Goal: Transaction & Acquisition: Purchase product/service

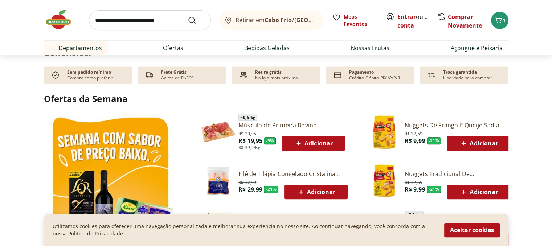
scroll to position [327, 0]
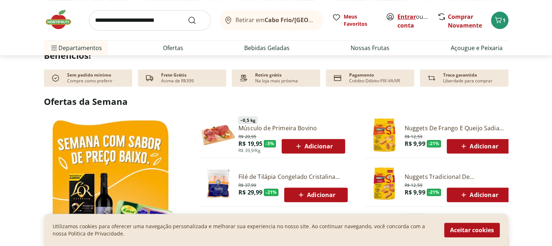
click at [404, 15] on link "Entrar" at bounding box center [407, 17] width 19 height 8
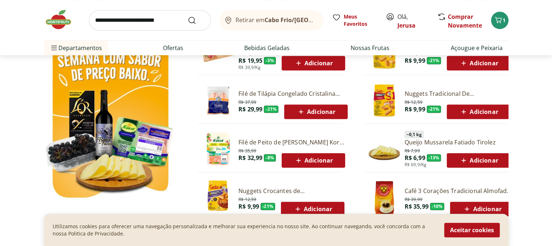
scroll to position [400, 0]
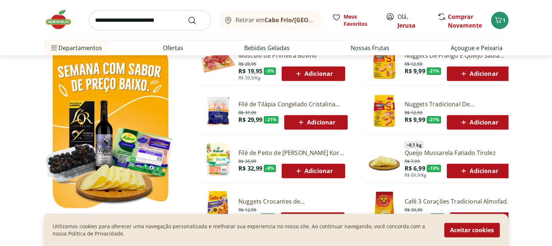
click at [327, 124] on span "Adicionar" at bounding box center [316, 122] width 39 height 9
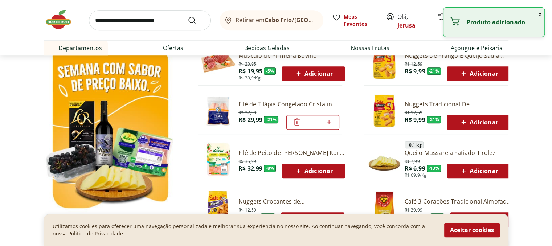
click at [297, 74] on icon at bounding box center [298, 73] width 9 height 9
click at [325, 76] on icon at bounding box center [329, 73] width 9 height 9
type input "*"
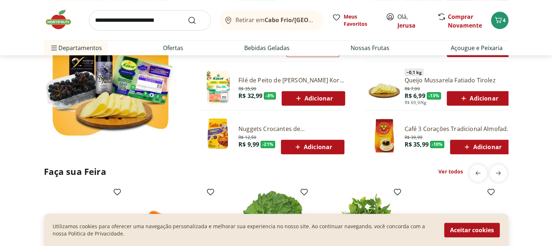
click at [497, 150] on span "Adicionar" at bounding box center [482, 147] width 39 height 9
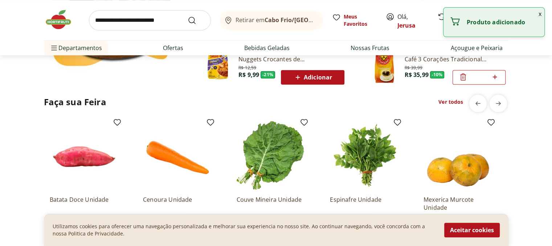
scroll to position [508, 0]
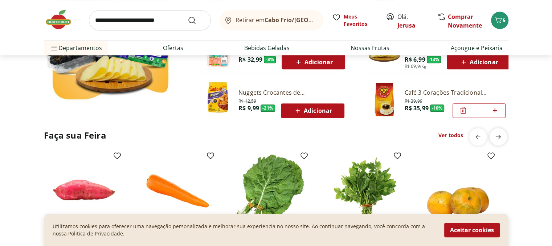
click at [497, 139] on icon "next" at bounding box center [498, 137] width 9 height 9
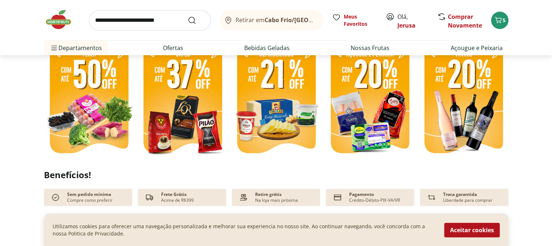
scroll to position [145, 0]
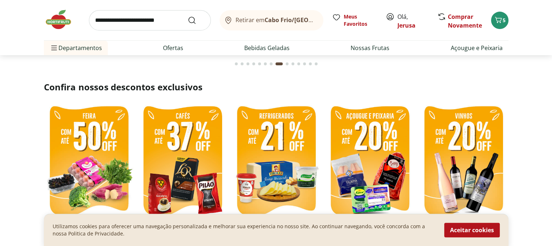
click at [212, 140] on img at bounding box center [183, 162] width 90 height 120
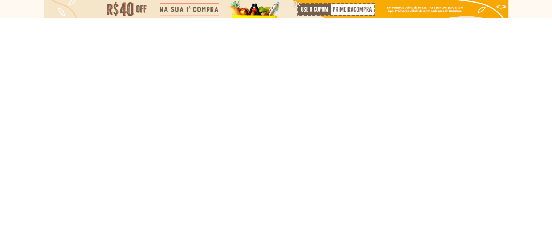
select select "**********"
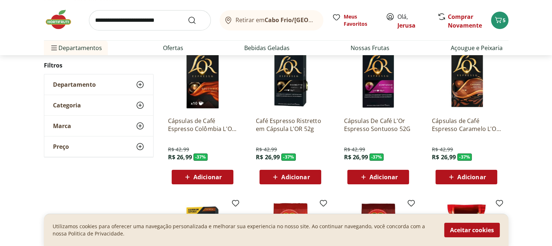
scroll to position [73, 0]
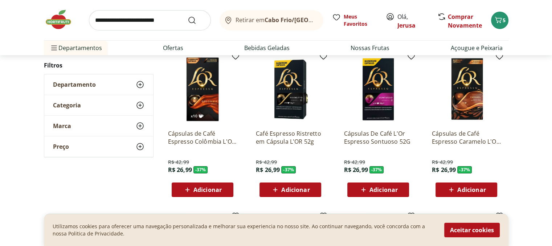
click at [275, 191] on icon at bounding box center [275, 190] width 4 height 4
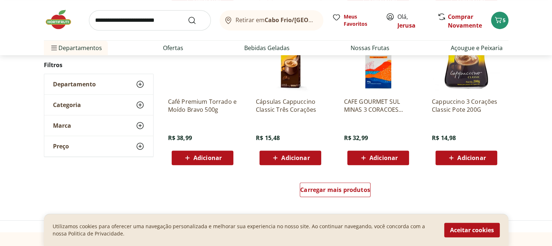
scroll to position [436, 0]
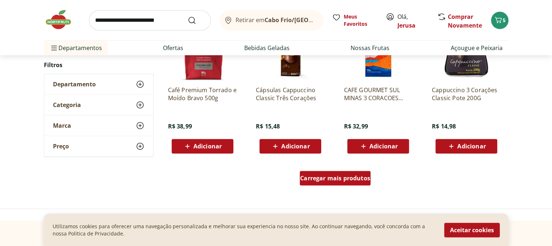
click at [340, 183] on div "Carregar mais produtos" at bounding box center [335, 178] width 71 height 15
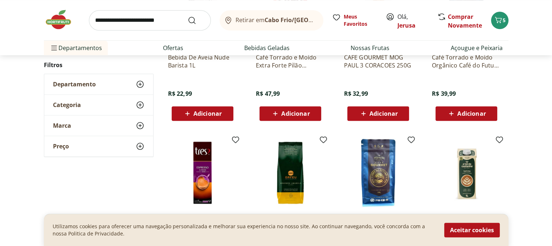
scroll to position [545, 0]
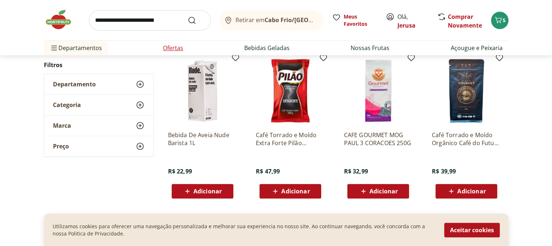
click at [177, 47] on link "Ofertas" at bounding box center [173, 48] width 20 height 9
select select "**********"
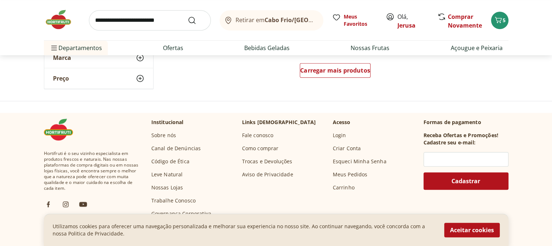
scroll to position [545, 0]
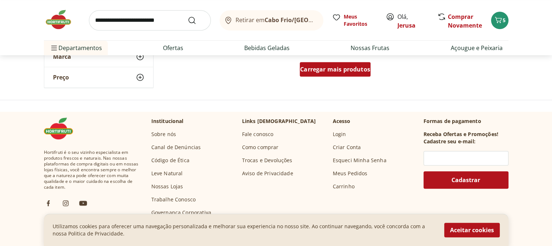
click at [369, 71] on span "Carregar mais produtos" at bounding box center [335, 69] width 70 height 6
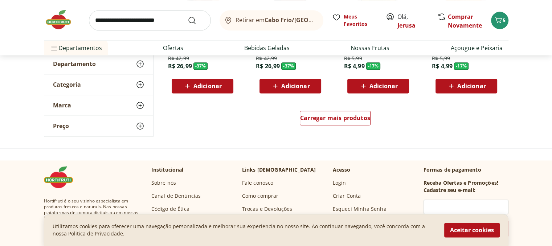
scroll to position [1017, 0]
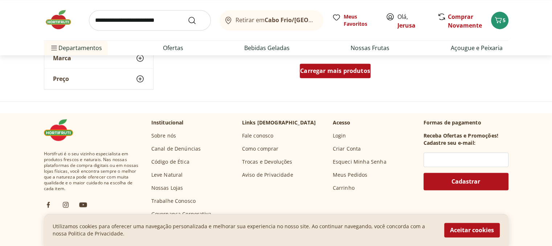
click at [352, 72] on span "Carregar mais produtos" at bounding box center [335, 71] width 70 height 6
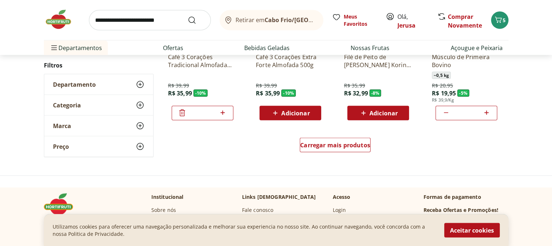
scroll to position [1417, 0]
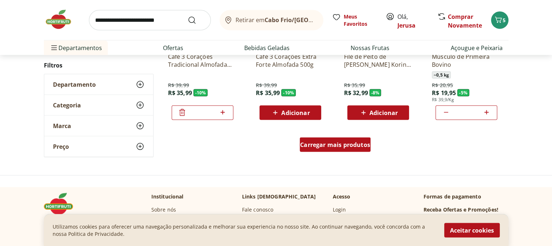
click at [347, 147] on span "Carregar mais produtos" at bounding box center [335, 145] width 70 height 6
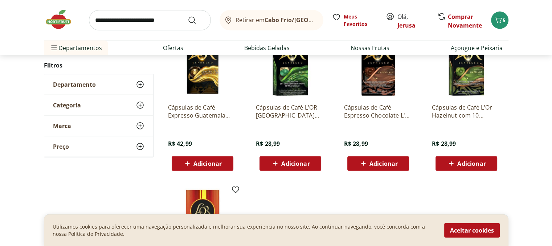
scroll to position [1743, 0]
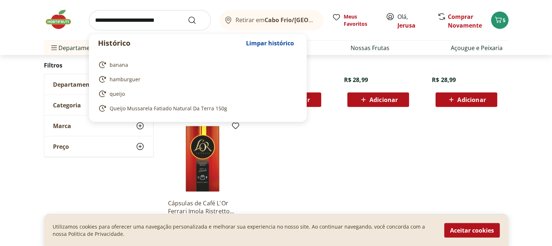
click at [109, 23] on input "search" at bounding box center [150, 20] width 122 height 20
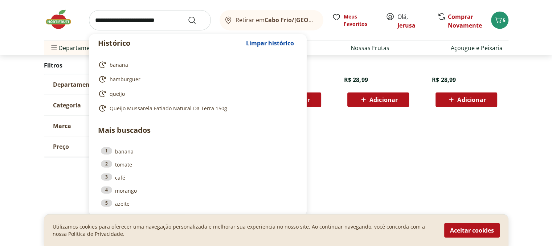
click at [71, 86] on span "Departamento" at bounding box center [74, 84] width 43 height 7
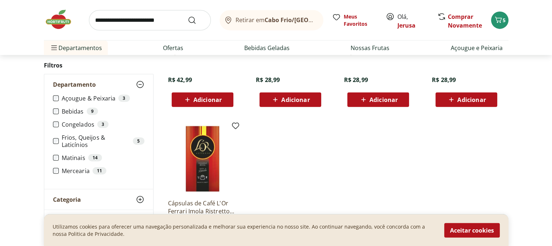
click at [83, 140] on label "Frios, Queijos & Laticínios 5" at bounding box center [103, 141] width 83 height 15
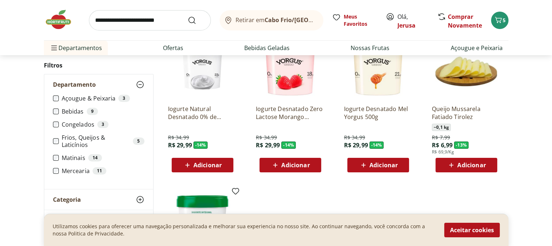
scroll to position [109, 0]
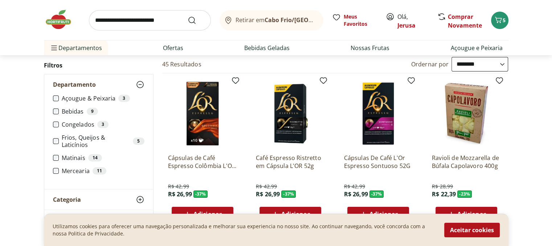
scroll to position [36, 0]
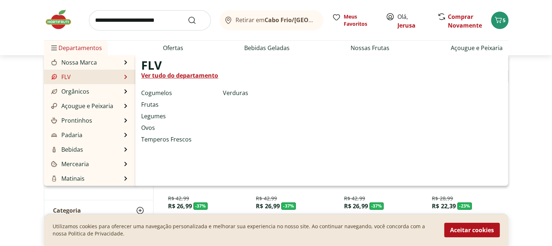
click at [68, 76] on link "FLV" at bounding box center [60, 77] width 21 height 9
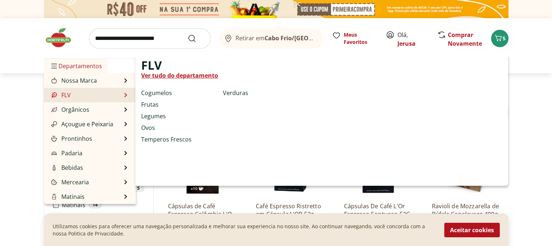
select select "**********"
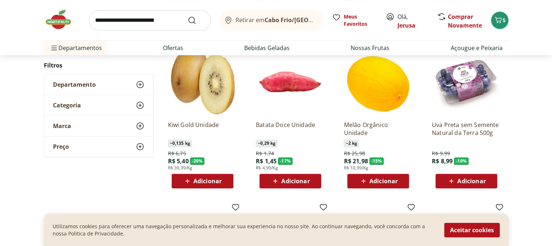
scroll to position [254, 0]
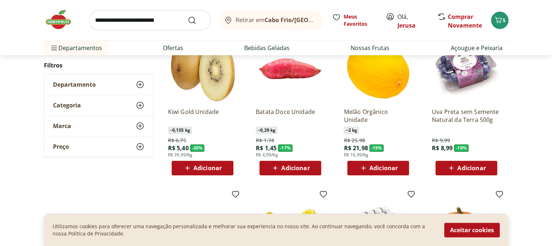
click at [474, 170] on span "Adicionar" at bounding box center [472, 168] width 28 height 6
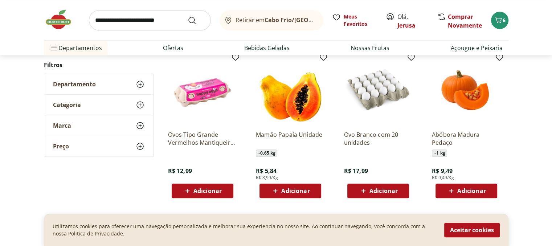
scroll to position [400, 0]
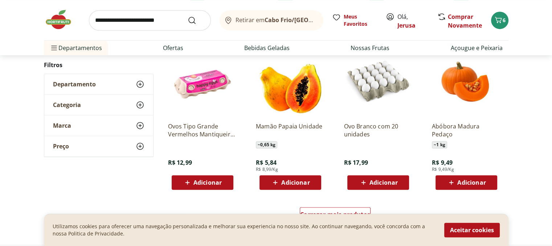
click at [301, 184] on span "Adicionar" at bounding box center [295, 183] width 28 height 6
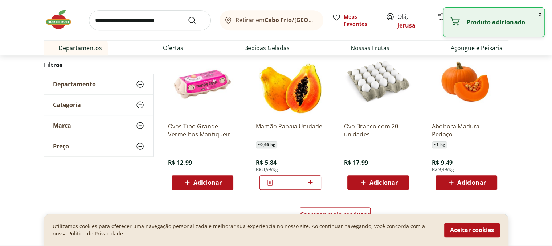
scroll to position [508, 0]
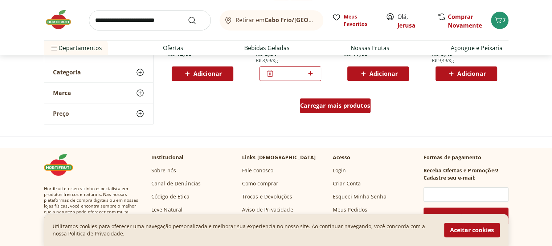
click at [313, 109] on span "Carregar mais produtos" at bounding box center [335, 106] width 70 height 6
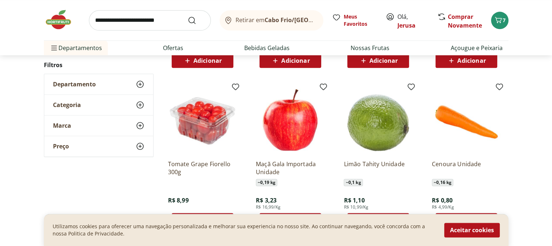
scroll to position [908, 0]
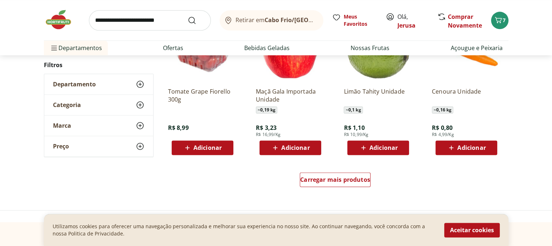
click at [222, 152] on div "Adicionar" at bounding box center [203, 147] width 50 height 13
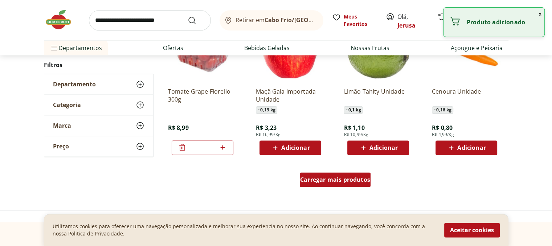
click at [326, 183] on div "Carregar mais produtos" at bounding box center [335, 180] width 71 height 15
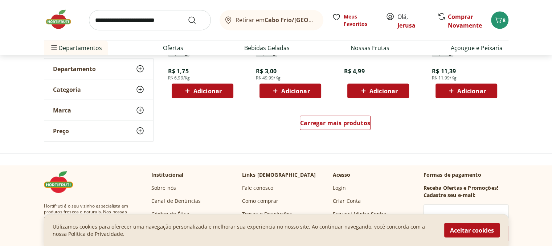
scroll to position [1453, 0]
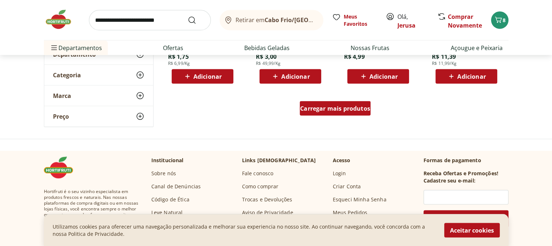
click at [368, 114] on div "Carregar mais produtos" at bounding box center [335, 108] width 71 height 15
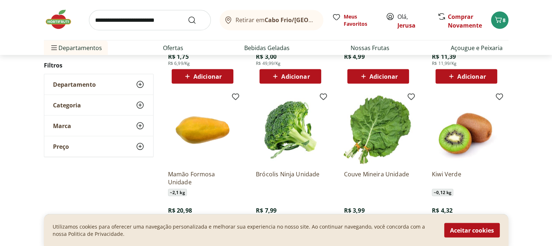
scroll to position [1525, 0]
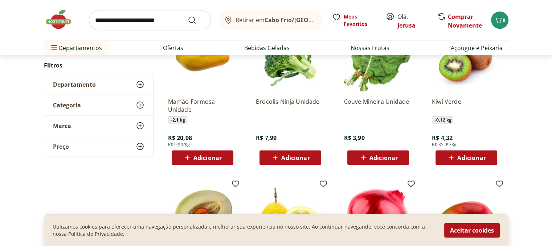
click at [308, 158] on span "Adicionar" at bounding box center [295, 158] width 28 height 6
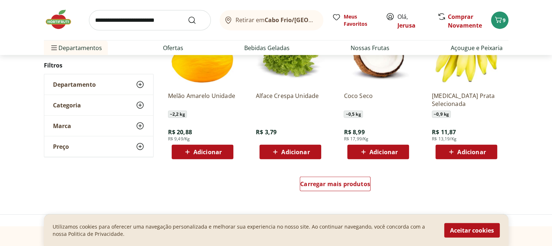
scroll to position [1852, 0]
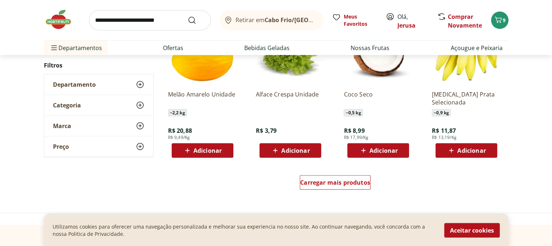
click at [302, 145] on div "Adicionar" at bounding box center [291, 150] width 50 height 13
click at [87, 85] on span "Departamento" at bounding box center [74, 84] width 43 height 7
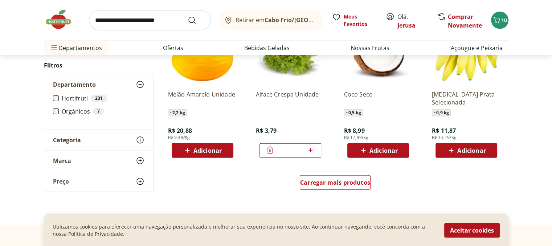
scroll to position [1743, 0]
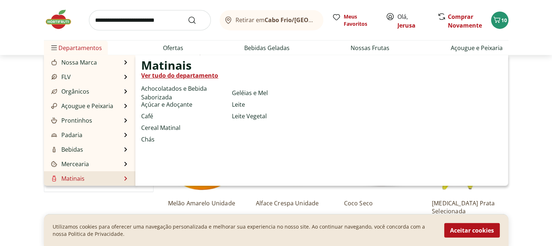
click at [198, 76] on link "Ver tudo do departamento" at bounding box center [179, 75] width 77 height 9
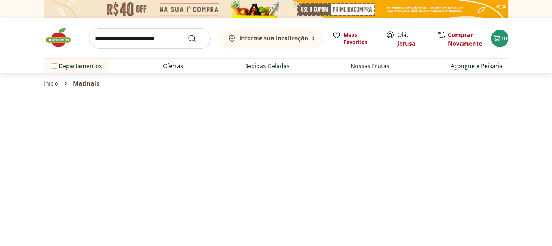
select select "**********"
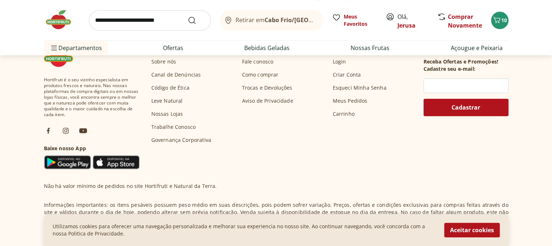
scroll to position [472, 0]
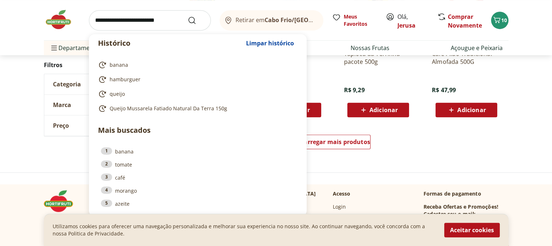
click at [145, 20] on input "search" at bounding box center [150, 20] width 122 height 20
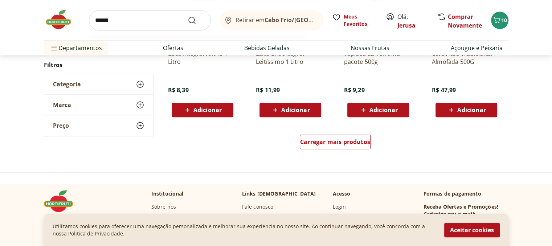
type input "******"
click at [188, 16] on button "Submit Search" at bounding box center [196, 20] width 17 height 9
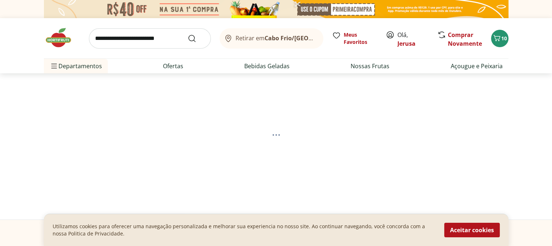
select select "**********"
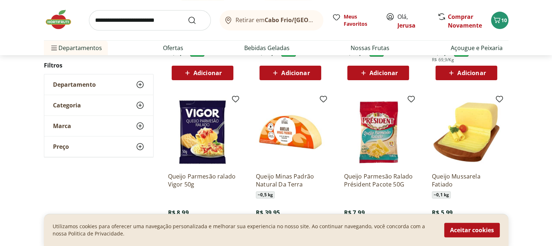
scroll to position [254, 0]
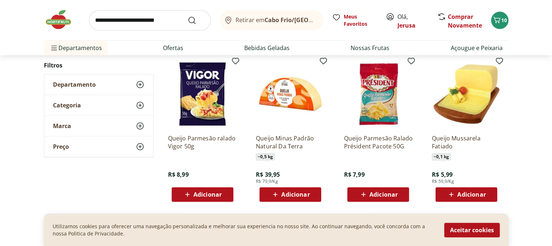
click at [315, 193] on div "Adicionar" at bounding box center [291, 194] width 50 height 13
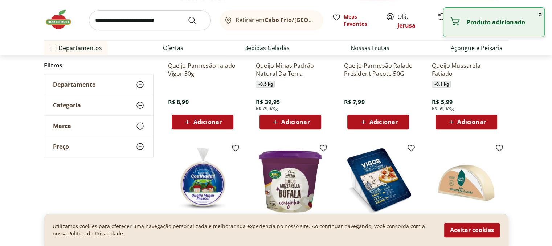
scroll to position [472, 0]
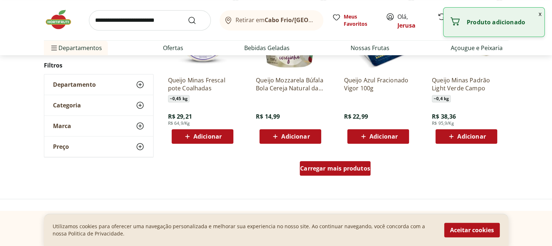
click at [341, 166] on span "Carregar mais produtos" at bounding box center [335, 169] width 70 height 6
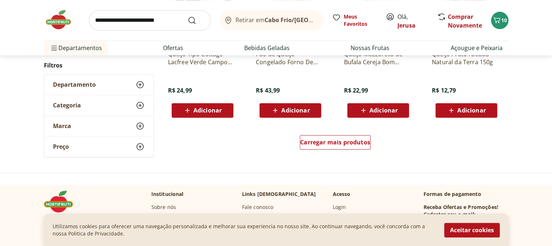
scroll to position [1017, 0]
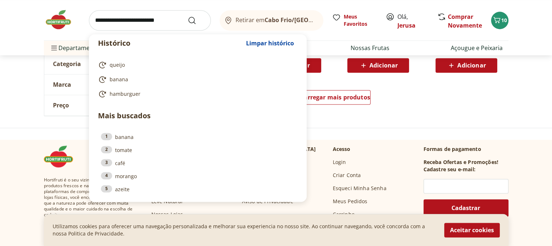
click at [151, 24] on input "search" at bounding box center [150, 20] width 122 height 20
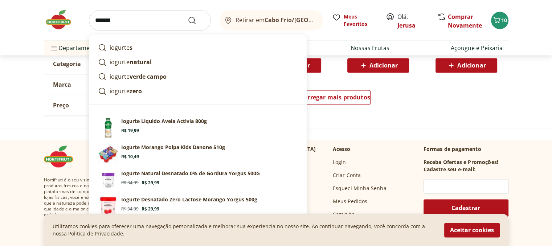
type input "*******"
click at [188, 16] on button "Submit Search" at bounding box center [196, 20] width 17 height 9
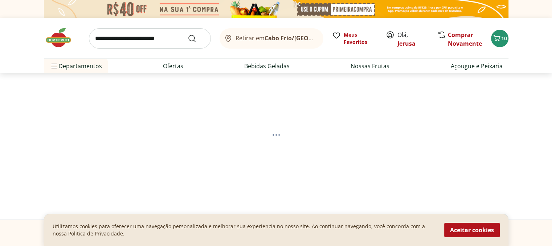
select select "**********"
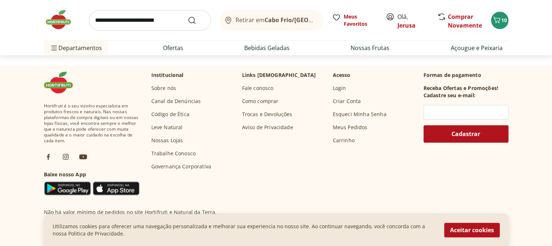
scroll to position [545, 0]
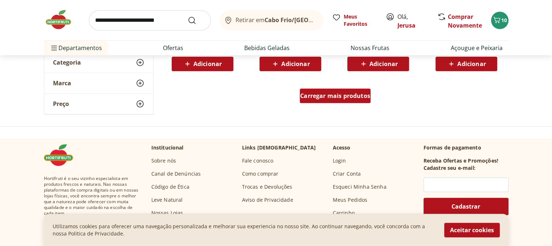
click at [333, 97] on span "Carregar mais produtos" at bounding box center [335, 96] width 70 height 6
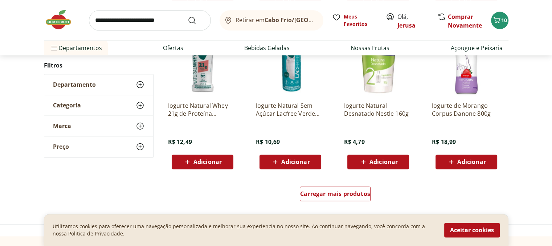
scroll to position [908, 0]
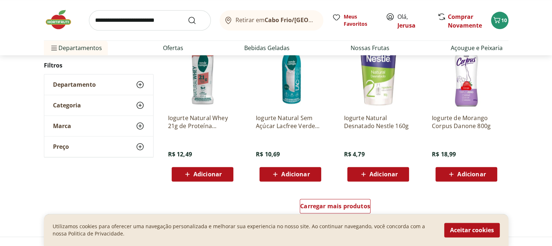
click at [292, 101] on img at bounding box center [290, 73] width 69 height 69
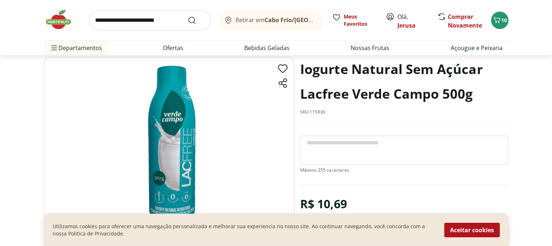
scroll to position [73, 0]
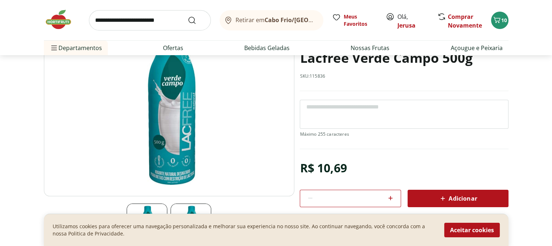
click at [433, 201] on div "Adicionar" at bounding box center [458, 198] width 89 height 13
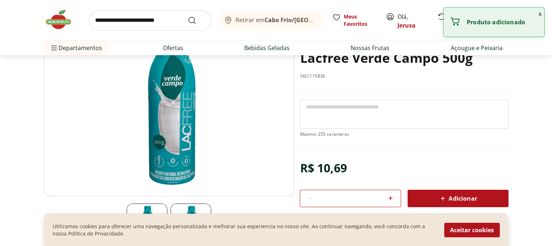
select select "**********"
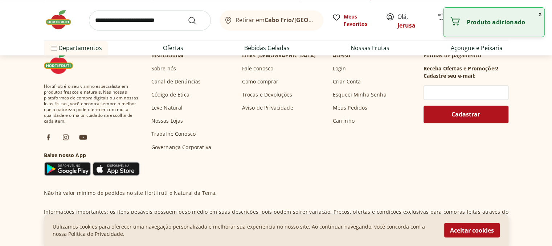
scroll to position [1162, 0]
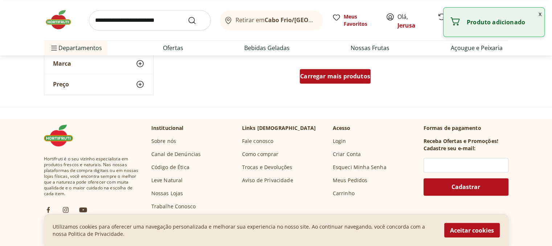
click at [345, 71] on div "Carregar mais produtos" at bounding box center [335, 76] width 71 height 15
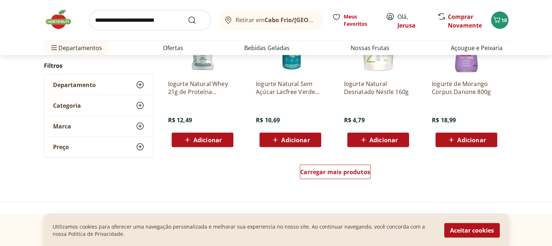
scroll to position [1598, 0]
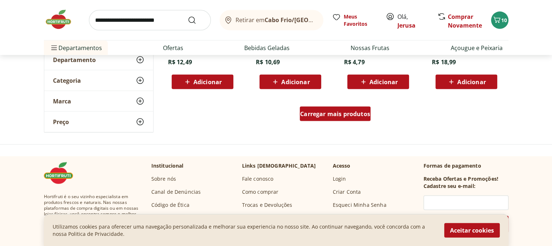
click at [337, 117] on div "Carregar mais produtos" at bounding box center [335, 114] width 71 height 15
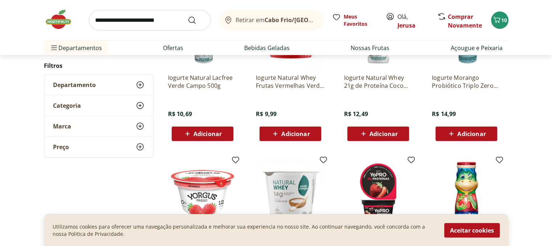
scroll to position [1707, 0]
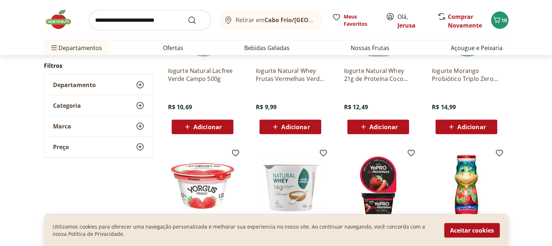
click at [212, 126] on span "Adicionar" at bounding box center [208, 127] width 28 height 6
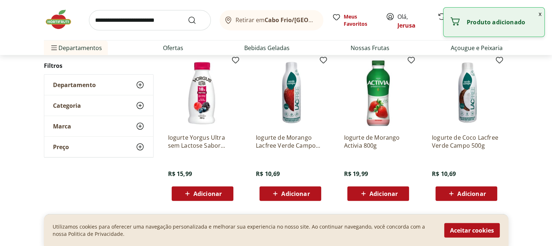
scroll to position [1998, 0]
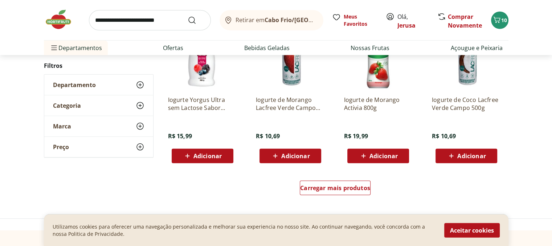
click at [451, 154] on icon at bounding box center [451, 156] width 9 height 9
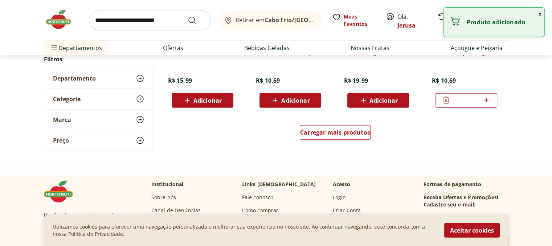
scroll to position [2070, 0]
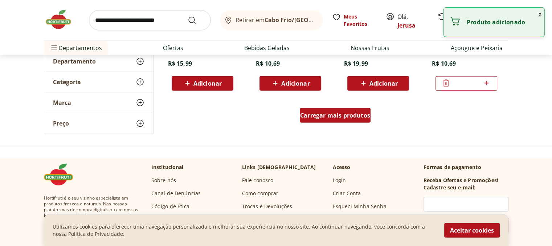
click at [341, 113] on span "Carregar mais produtos" at bounding box center [335, 116] width 70 height 6
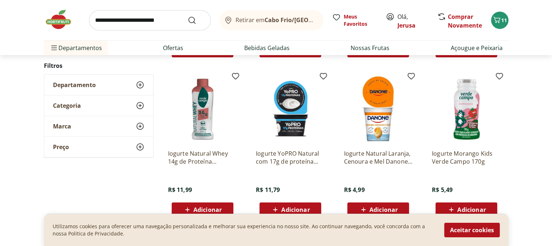
scroll to position [2506, 0]
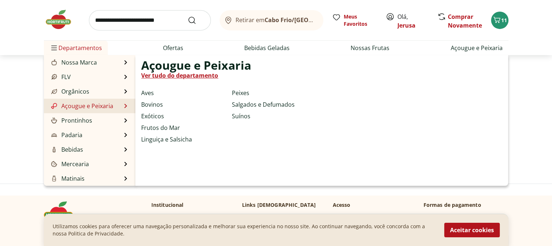
click at [72, 108] on link "Açougue e Peixaria" at bounding box center [82, 106] width 64 height 9
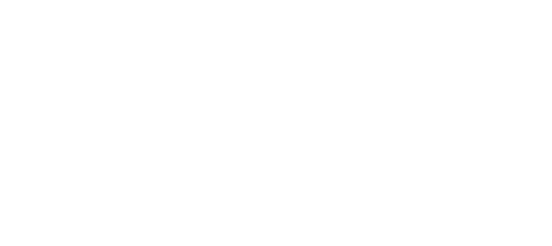
select select "**********"
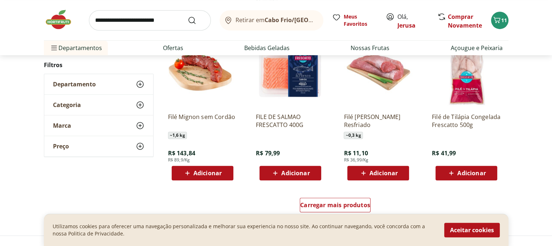
scroll to position [436, 0]
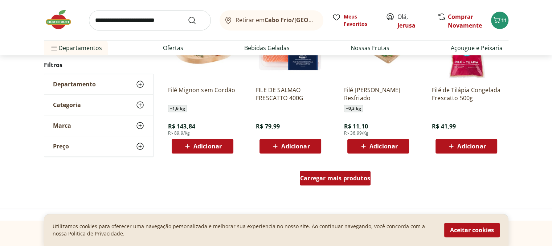
click at [350, 178] on span "Carregar mais produtos" at bounding box center [335, 178] width 70 height 6
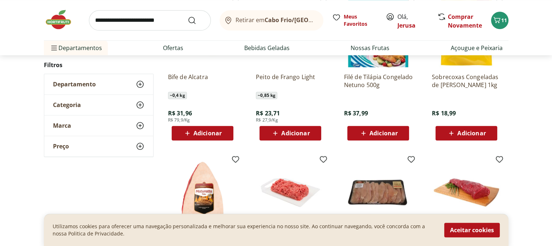
scroll to position [872, 0]
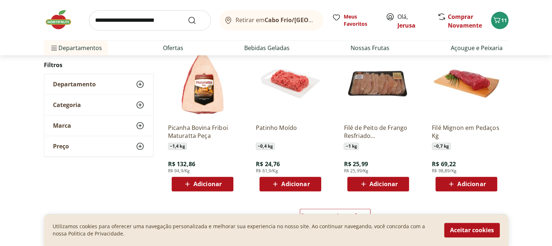
click at [401, 184] on div "Adicionar" at bounding box center [378, 184] width 50 height 13
click at [139, 24] on input "search" at bounding box center [150, 20] width 122 height 20
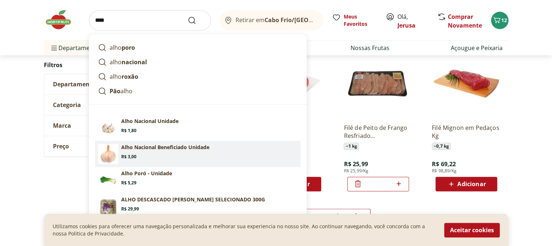
click at [156, 153] on section "Alho Nacional Beneficiado Unidade Price: R$ 3,00" at bounding box center [209, 152] width 177 height 16
type input "**********"
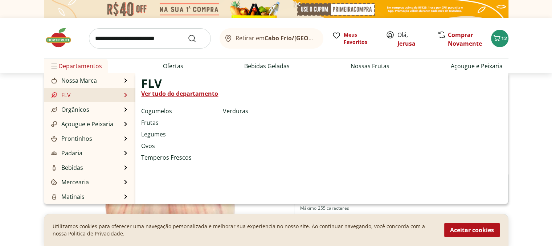
click at [67, 94] on link "FLV" at bounding box center [60, 95] width 21 height 9
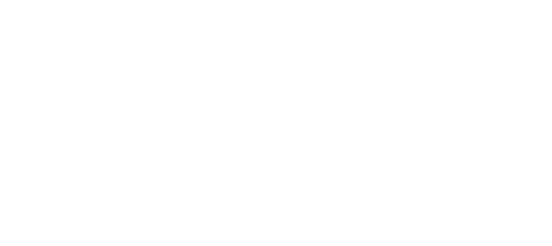
select select "**********"
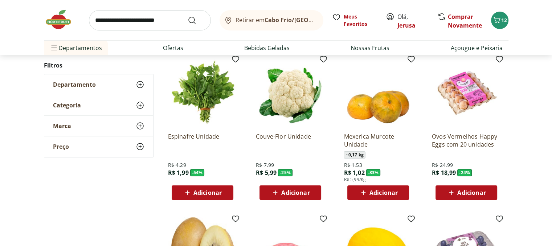
scroll to position [73, 0]
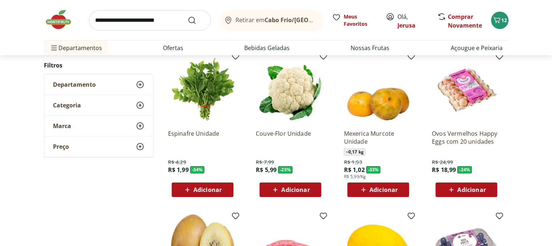
click at [486, 191] on div "Adicionar" at bounding box center [467, 189] width 50 height 13
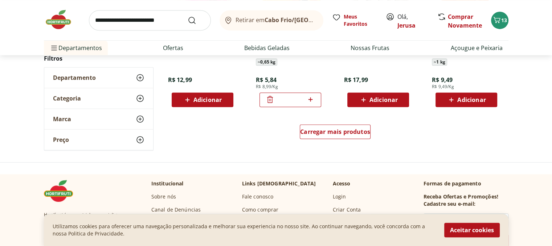
scroll to position [472, 0]
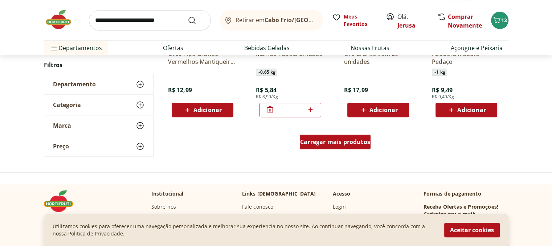
click at [328, 150] on link "Carregar mais produtos" at bounding box center [335, 143] width 71 height 17
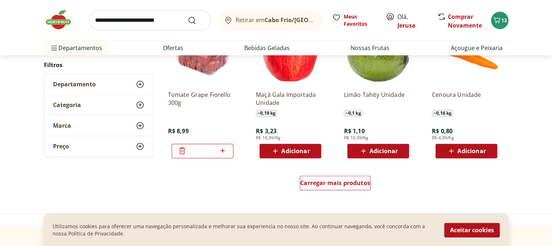
scroll to position [908, 0]
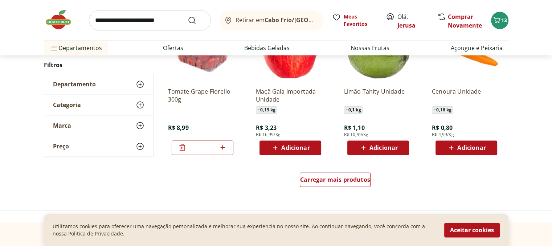
click at [481, 146] on span "Adicionar" at bounding box center [472, 148] width 28 height 6
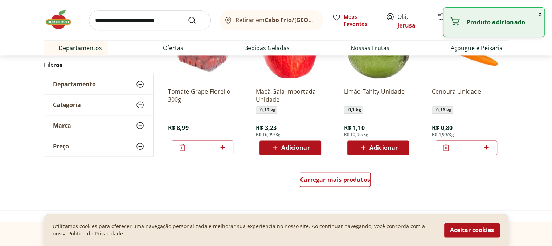
click at [489, 148] on icon at bounding box center [486, 147] width 9 height 9
type input "*"
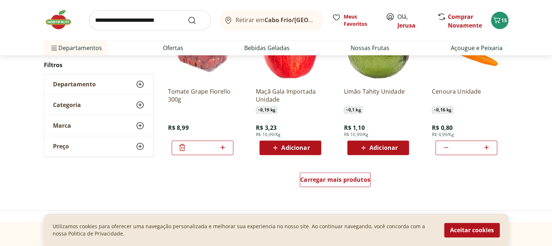
click at [382, 149] on span "Adicionar" at bounding box center [384, 148] width 28 height 6
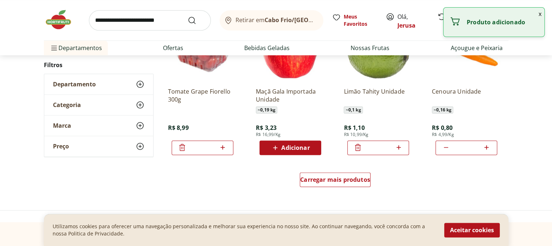
click at [399, 149] on icon at bounding box center [399, 147] width 4 height 4
type input "*"
click at [354, 178] on span "Carregar mais produtos" at bounding box center [335, 180] width 70 height 6
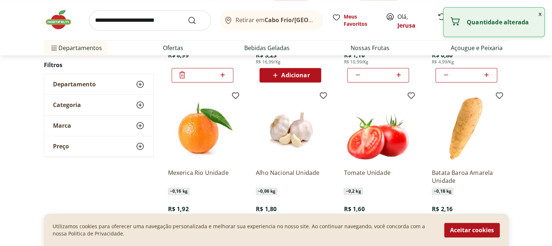
scroll to position [1017, 0]
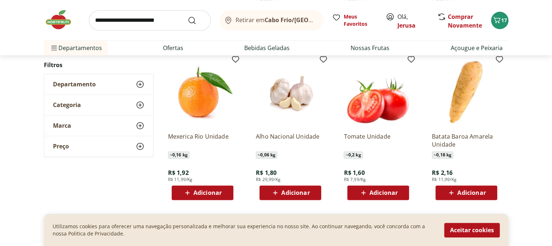
click at [312, 194] on div "Adicionar" at bounding box center [291, 192] width 50 height 13
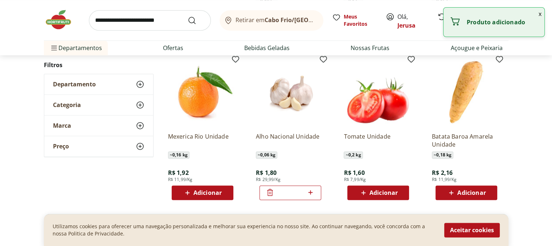
click at [313, 192] on icon at bounding box center [310, 192] width 9 height 9
type input "*"
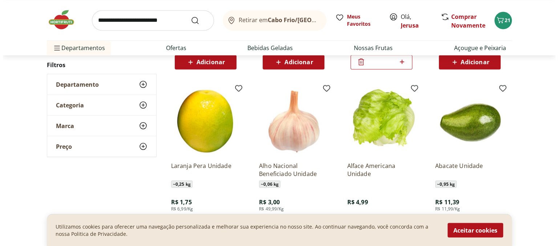
scroll to position [1308, 0]
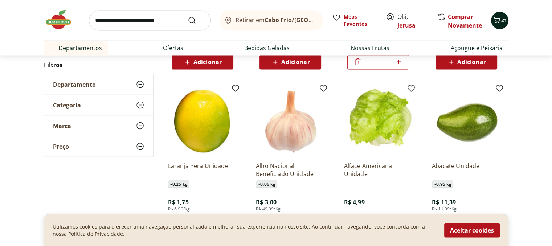
click at [497, 26] on button "21" at bounding box center [499, 20] width 17 height 17
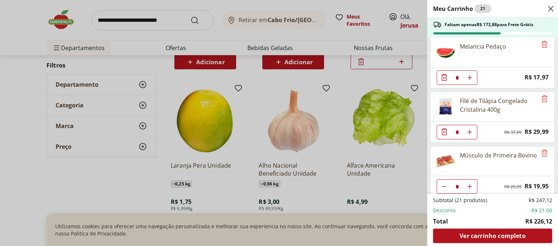
scroll to position [0, 0]
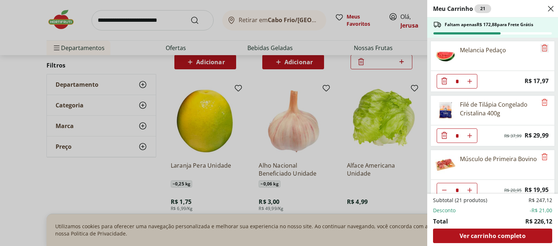
click at [540, 46] on icon "Remove" at bounding box center [544, 48] width 9 height 9
click at [543, 49] on icon "Remove" at bounding box center [544, 48] width 9 height 9
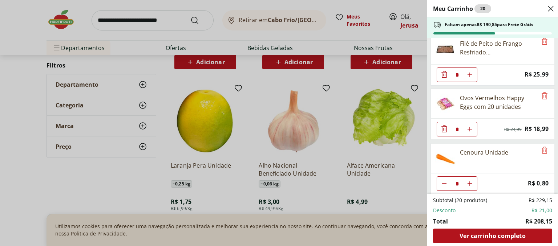
scroll to position [494, 0]
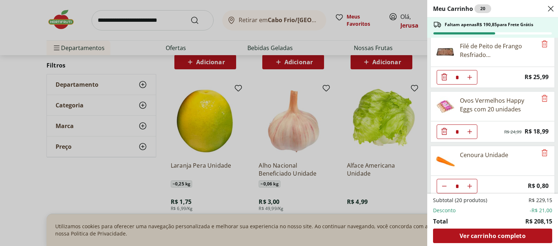
click at [472, 182] on button "Aumentar Quantidade" at bounding box center [469, 186] width 15 height 15
type input "*"
click at [472, 182] on button "Aumentar Quantidade" at bounding box center [469, 186] width 15 height 15
type input "*"
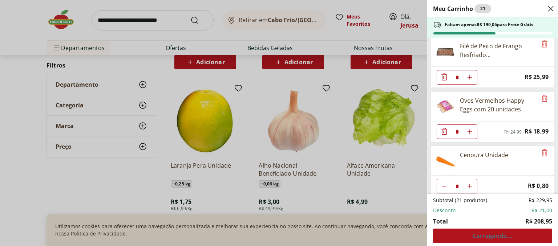
type input "*"
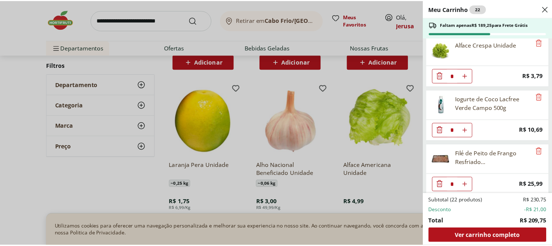
scroll to position [313, 0]
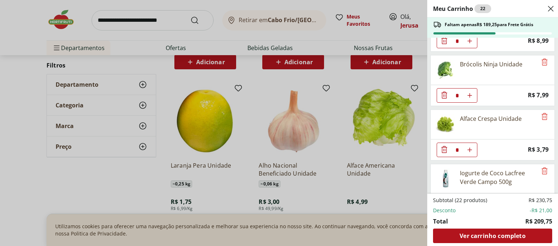
click at [112, 20] on div "Meu Carrinho 22 Faltam apenas R$ 189,25 para Frete Grátis Filé de Tilápia Conge…" at bounding box center [279, 123] width 558 height 246
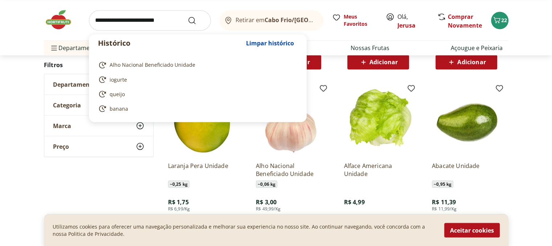
click at [116, 22] on input "search" at bounding box center [150, 20] width 122 height 20
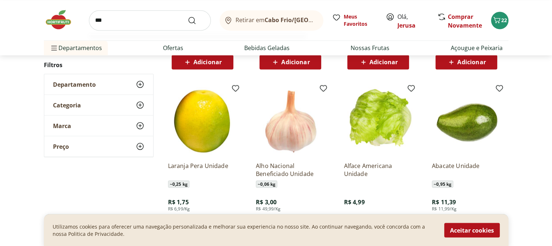
type input "***"
click at [188, 16] on button "Submit Search" at bounding box center [196, 20] width 17 height 9
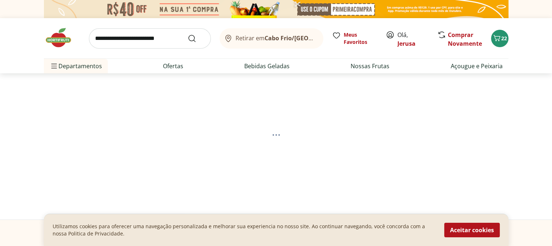
select select "**********"
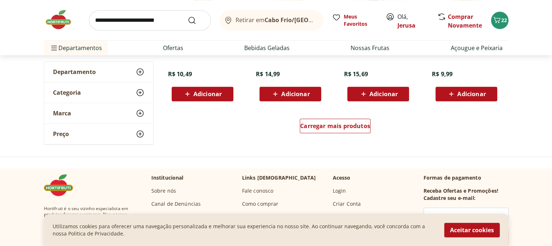
scroll to position [581, 0]
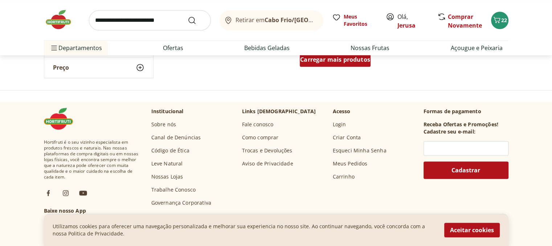
click at [307, 61] on span "Carregar mais produtos" at bounding box center [335, 60] width 70 height 6
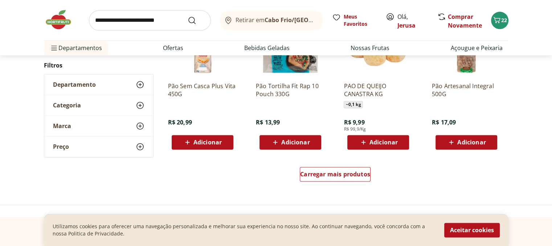
scroll to position [944, 0]
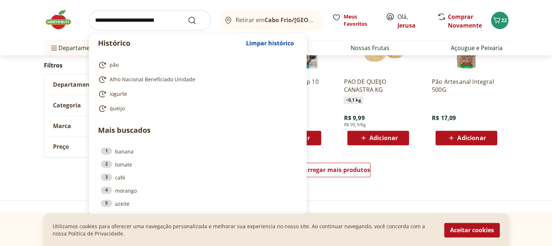
click at [144, 17] on input "search" at bounding box center [150, 20] width 122 height 20
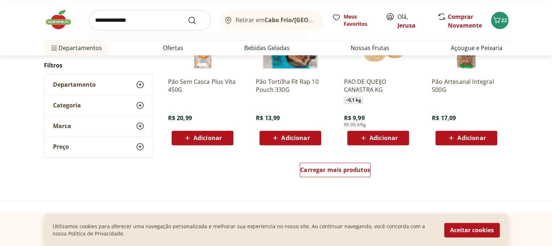
type input "**********"
click at [188, 16] on button "Submit Search" at bounding box center [196, 20] width 17 height 9
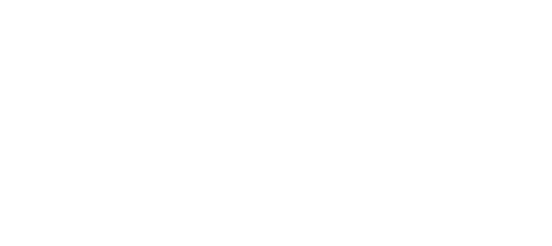
select select "**********"
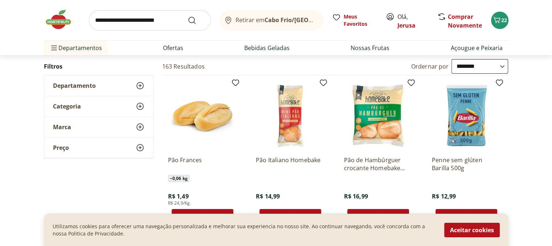
scroll to position [109, 0]
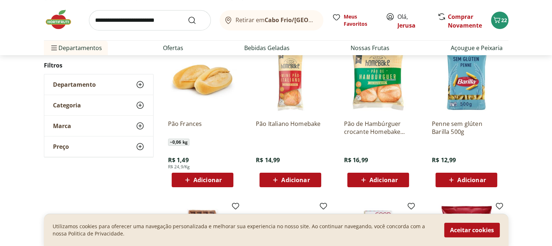
click at [456, 177] on icon at bounding box center [451, 180] width 9 height 9
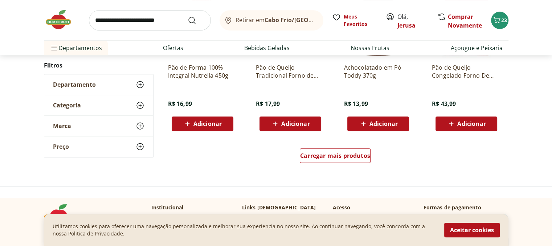
scroll to position [508, 0]
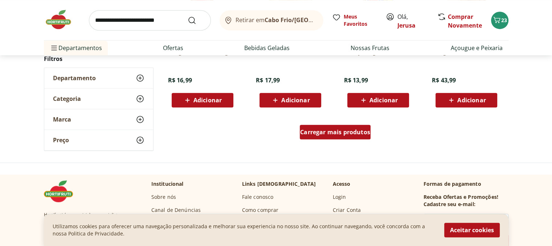
click at [317, 137] on div "Carregar mais produtos" at bounding box center [335, 132] width 71 height 15
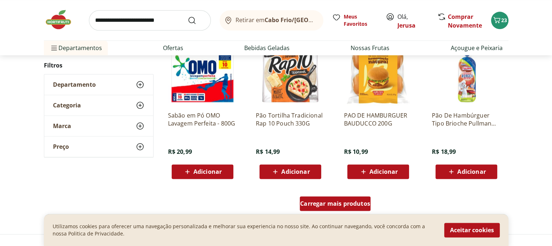
scroll to position [872, 0]
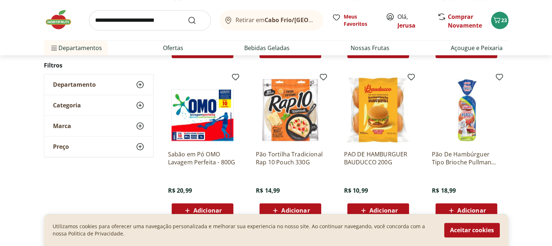
click at [150, 25] on input "search" at bounding box center [150, 20] width 122 height 20
type input "**********"
click at [188, 16] on button "Submit Search" at bounding box center [196, 20] width 17 height 9
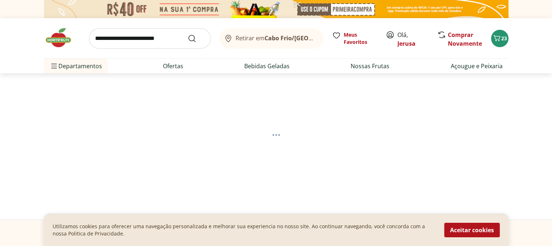
select select "**********"
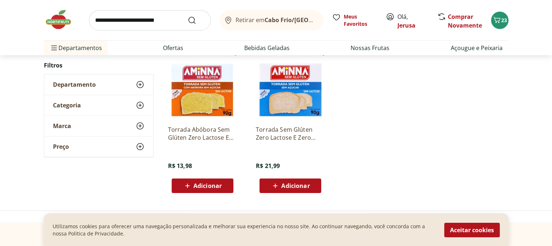
scroll to position [73, 0]
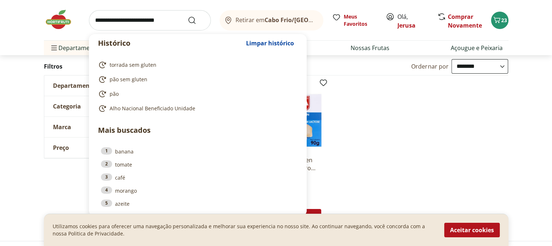
click at [170, 16] on input "search" at bounding box center [150, 20] width 122 height 20
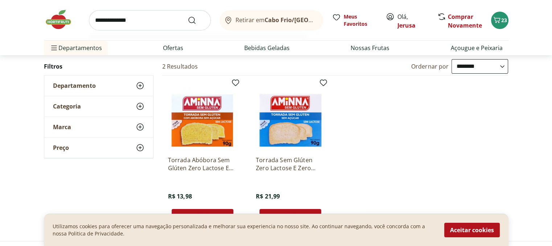
type input "**********"
click at [188, 16] on button "Submit Search" at bounding box center [196, 20] width 17 height 9
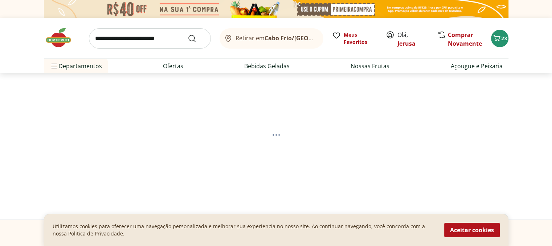
select select "**********"
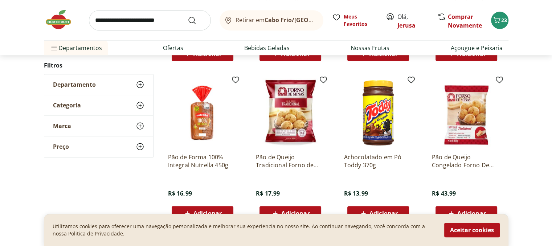
scroll to position [400, 0]
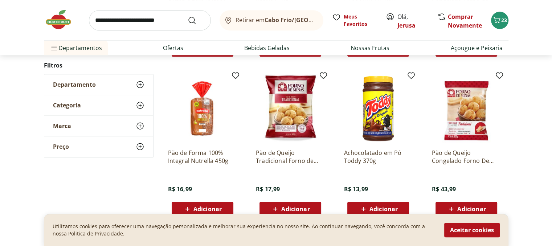
click at [202, 120] on img at bounding box center [202, 108] width 69 height 69
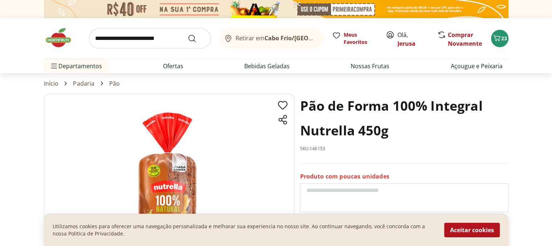
click at [135, 44] on input "search" at bounding box center [150, 38] width 122 height 20
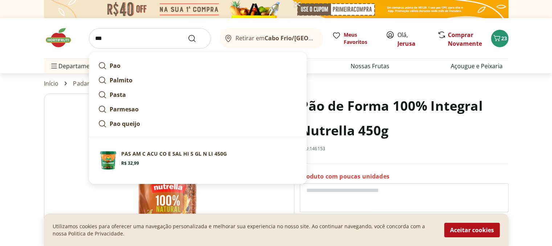
type input "***"
click at [188, 34] on button "Submit Search" at bounding box center [196, 38] width 17 height 9
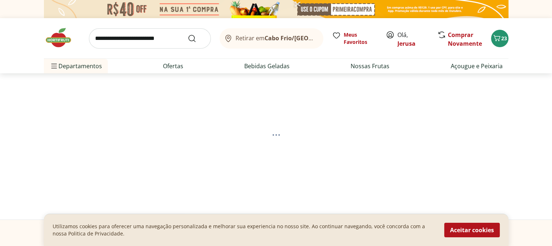
select select "**********"
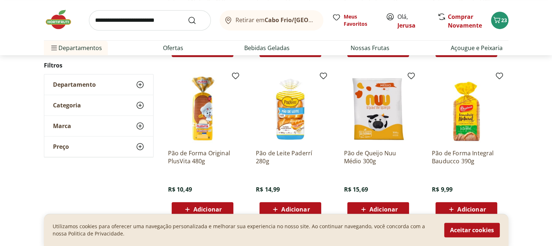
scroll to position [400, 0]
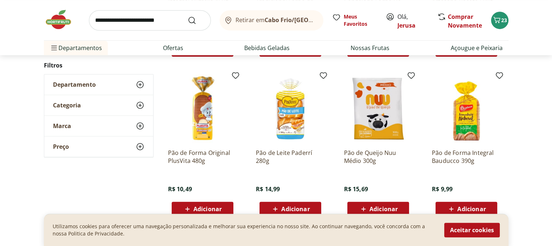
click at [471, 139] on img at bounding box center [466, 108] width 69 height 69
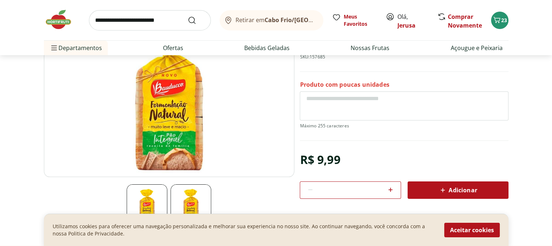
scroll to position [73, 0]
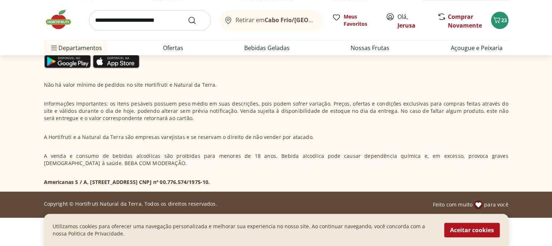
select select "**********"
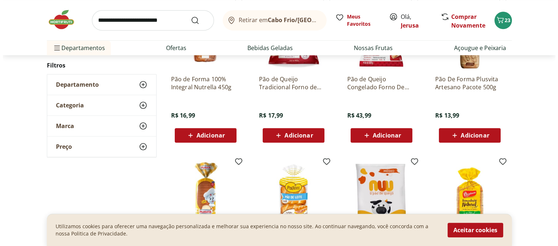
scroll to position [545, 0]
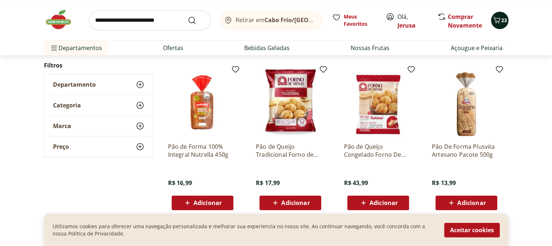
click at [502, 21] on span "23" at bounding box center [505, 20] width 6 height 7
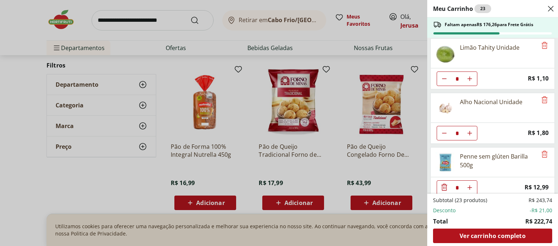
scroll to position [657, 0]
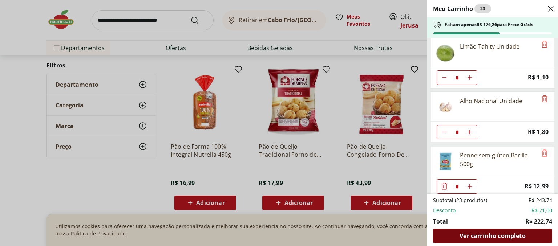
click at [491, 237] on span "Ver carrinho completo" at bounding box center [492, 236] width 66 height 6
